Goal: Task Accomplishment & Management: Complete application form

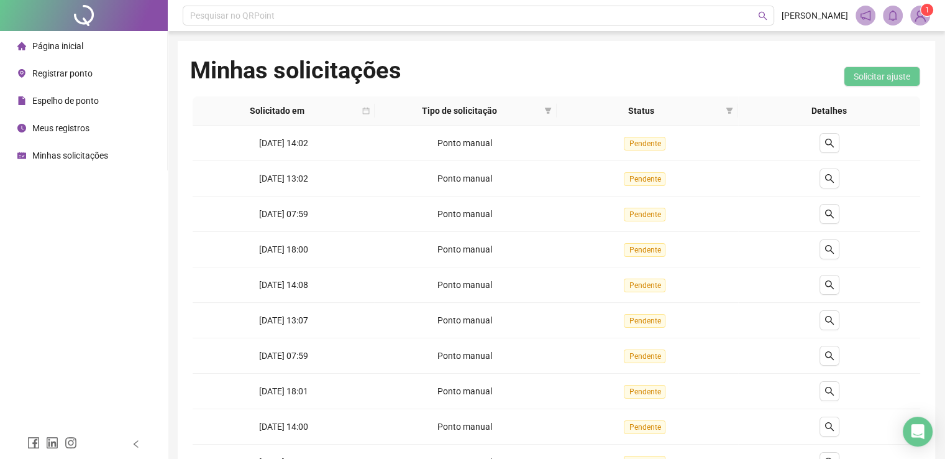
click at [71, 75] on span "Registrar ponto" at bounding box center [62, 73] width 60 height 10
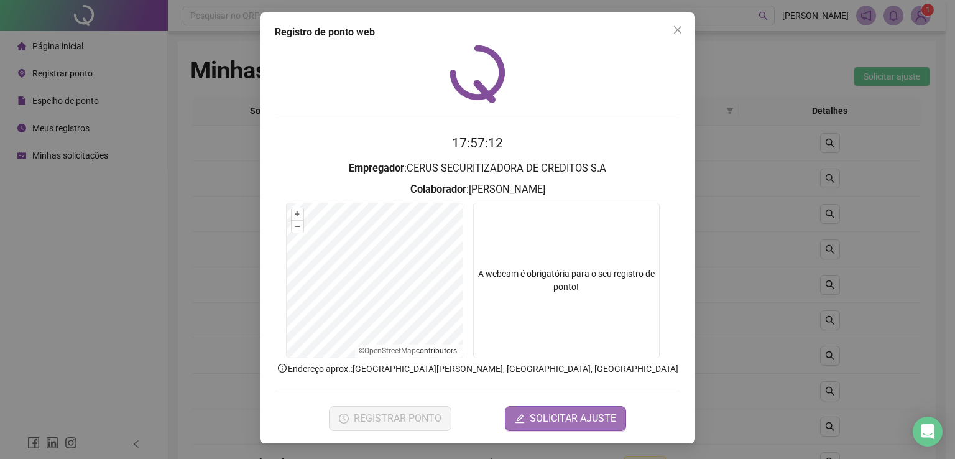
click at [569, 416] on span "SOLICITAR AJUSTE" at bounding box center [572, 418] width 86 height 15
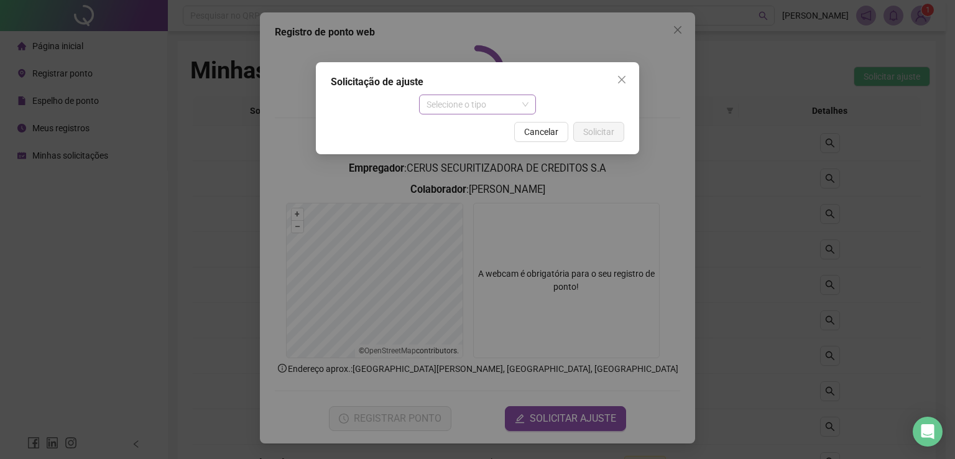
click at [447, 109] on span "Selecione o tipo" at bounding box center [477, 104] width 103 height 19
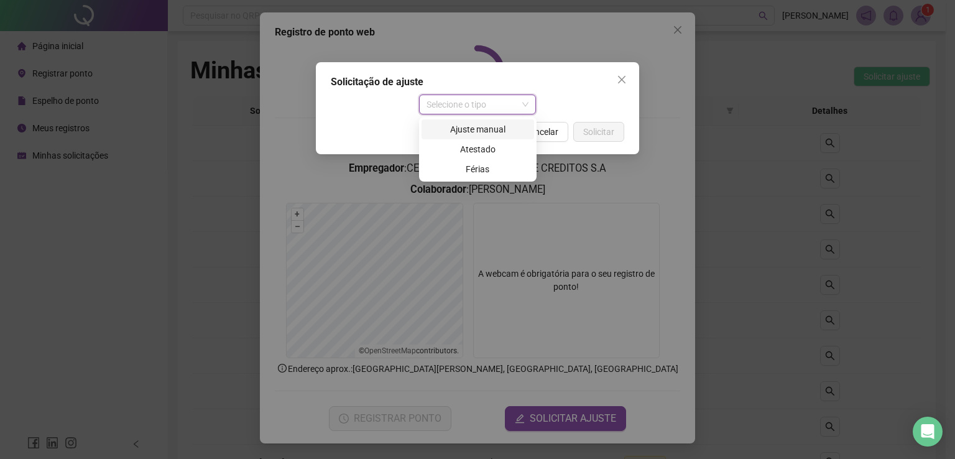
click at [455, 125] on div "Ajuste manual" at bounding box center [478, 129] width 98 height 14
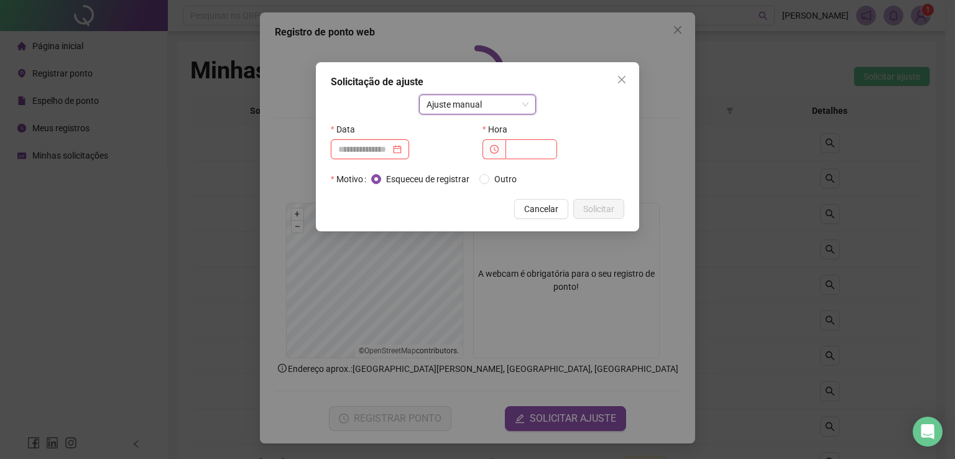
click at [378, 142] on input at bounding box center [364, 149] width 52 height 14
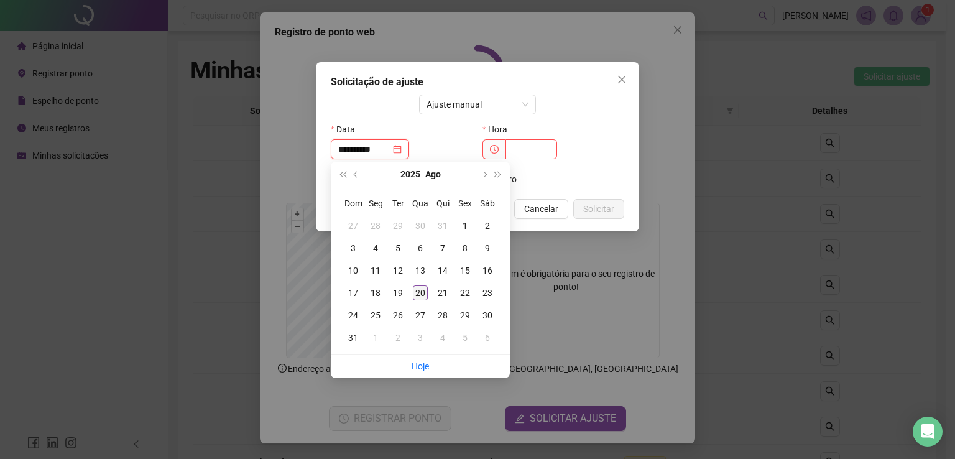
type input "**********"
click at [423, 290] on div "20" at bounding box center [420, 292] width 15 height 15
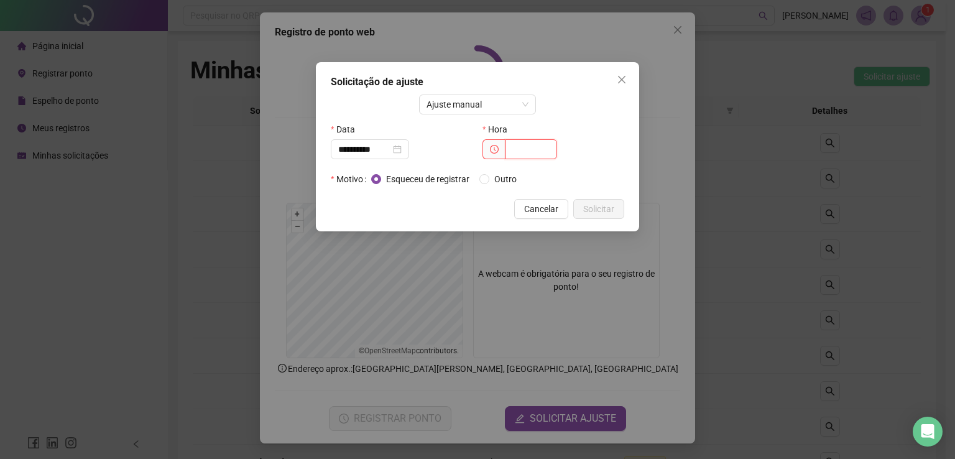
click at [522, 152] on input "text" at bounding box center [531, 149] width 52 height 20
type input "*"
type input "*****"
click at [493, 179] on span "Outro" at bounding box center [505, 179] width 32 height 14
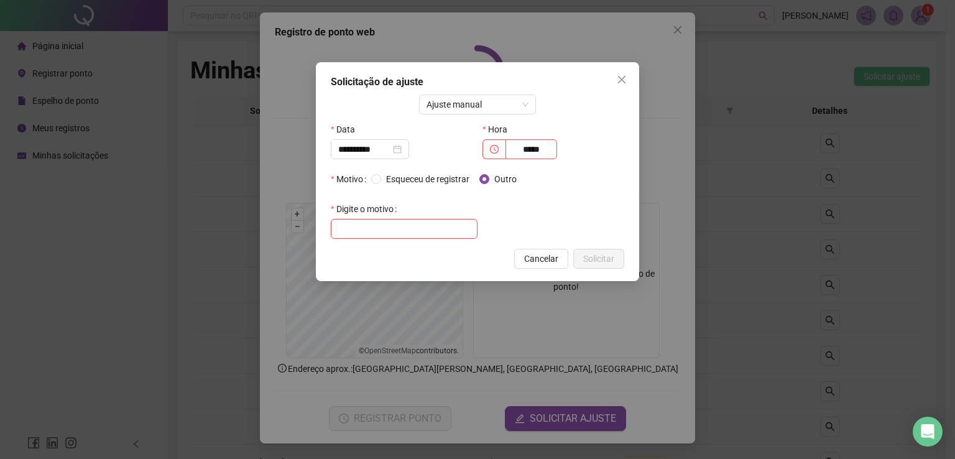
click at [436, 222] on input "text" at bounding box center [404, 229] width 147 height 20
type input "**********"
click at [616, 260] on button "Solicitar" at bounding box center [598, 259] width 51 height 20
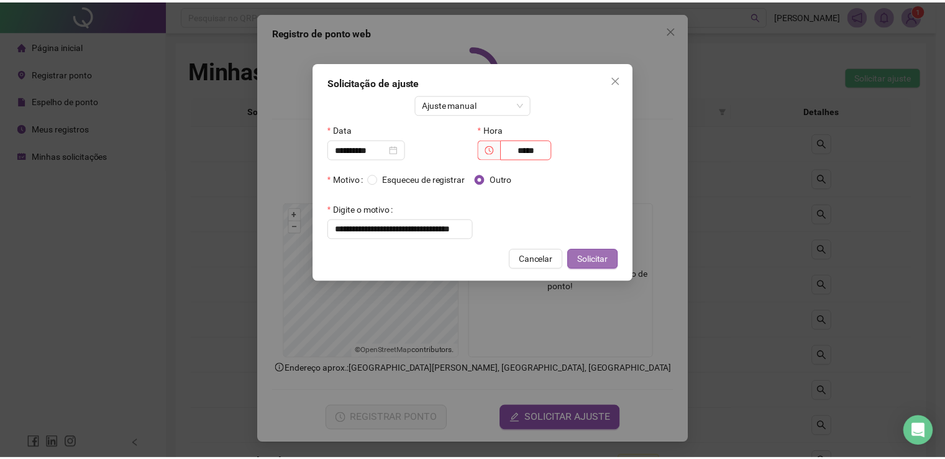
scroll to position [0, 0]
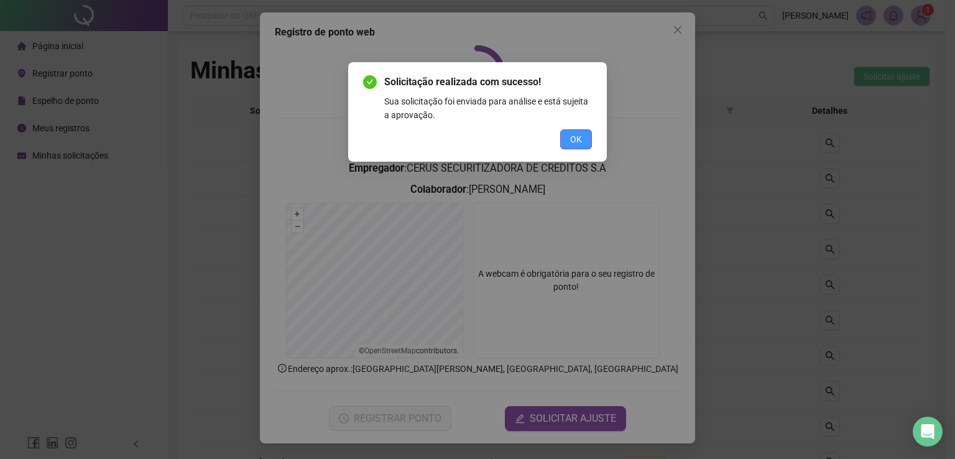
click at [584, 144] on button "OK" at bounding box center [576, 139] width 32 height 20
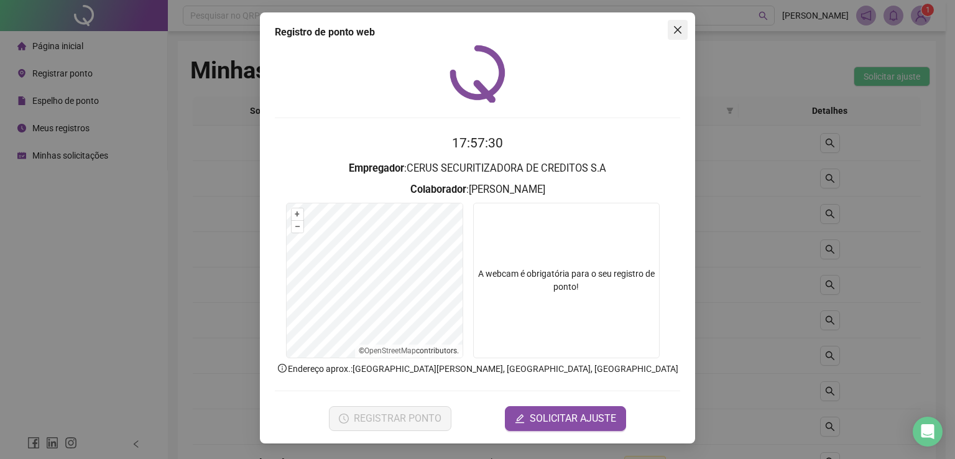
click at [677, 29] on icon "close" at bounding box center [677, 29] width 7 height 7
